Goal: Transaction & Acquisition: Subscribe to service/newsletter

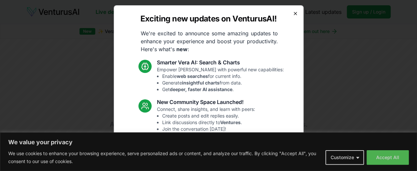
click at [292, 15] on icon "button" at bounding box center [294, 13] width 5 height 5
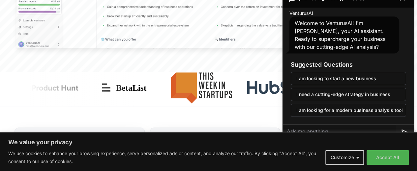
scroll to position [399, 0]
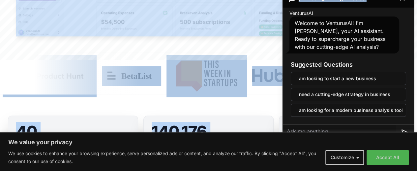
drag, startPoint x: 416, startPoint y: 2, endPoint x: 420, endPoint y: 4, distance: 3.8
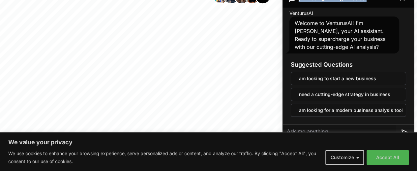
scroll to position [183, 0]
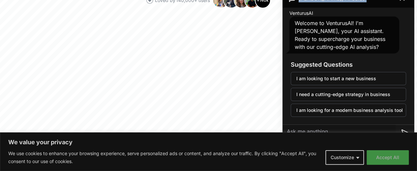
click at [381, 157] on button "Accept All" at bounding box center [387, 157] width 42 height 14
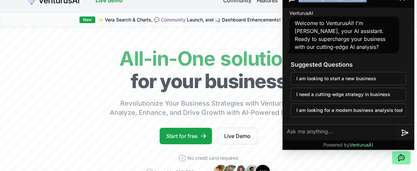
scroll to position [0, 0]
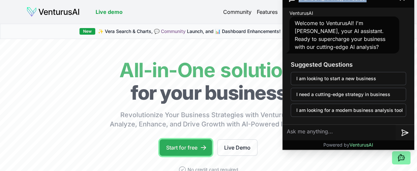
click at [187, 155] on link "Start for free" at bounding box center [185, 147] width 52 height 16
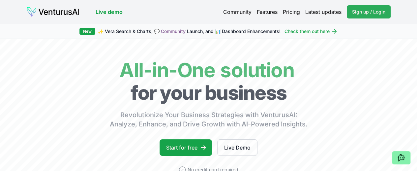
click at [356, 14] on span "Sign up / Login" at bounding box center [368, 12] width 33 height 7
